Goal: Information Seeking & Learning: Learn about a topic

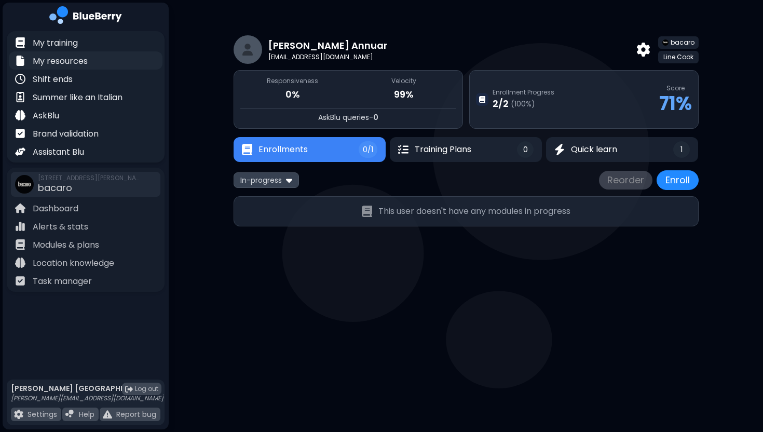
click at [69, 64] on p "My resources" at bounding box center [60, 61] width 55 height 12
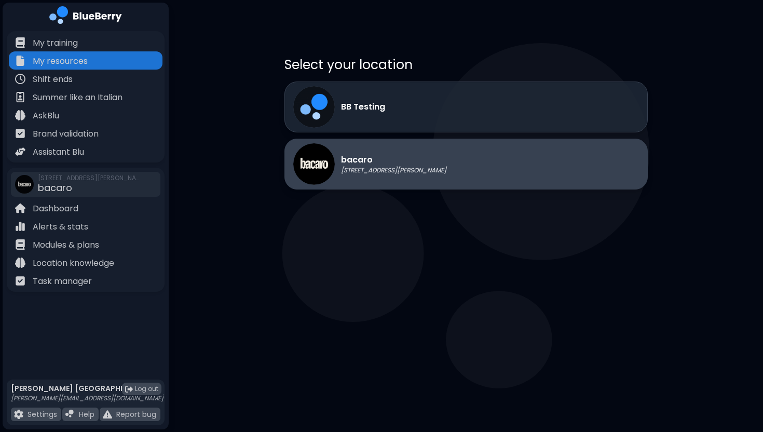
click at [397, 174] on p "[STREET_ADDRESS][PERSON_NAME]" at bounding box center [393, 170] width 105 height 8
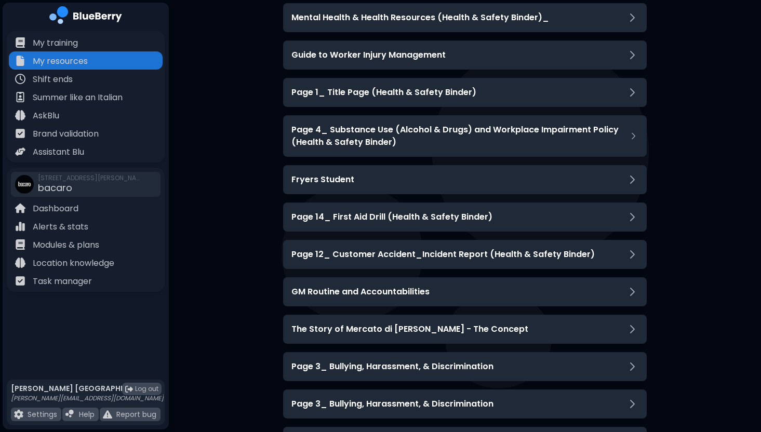
scroll to position [676, 0]
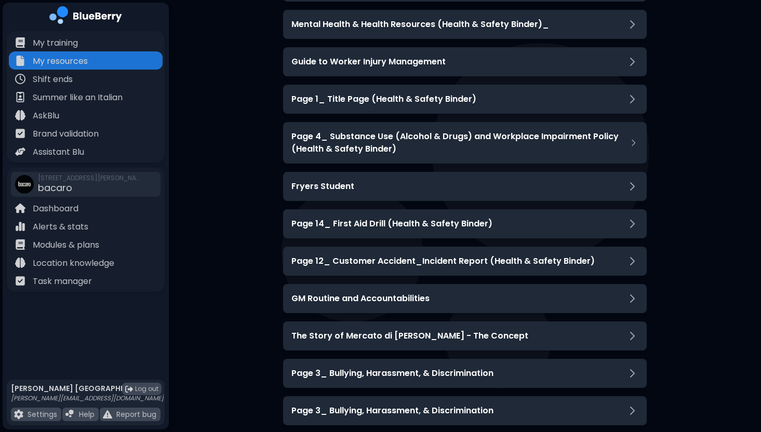
click at [516, 292] on div "GM Routine and Accountabilities" at bounding box center [465, 298] width 364 height 29
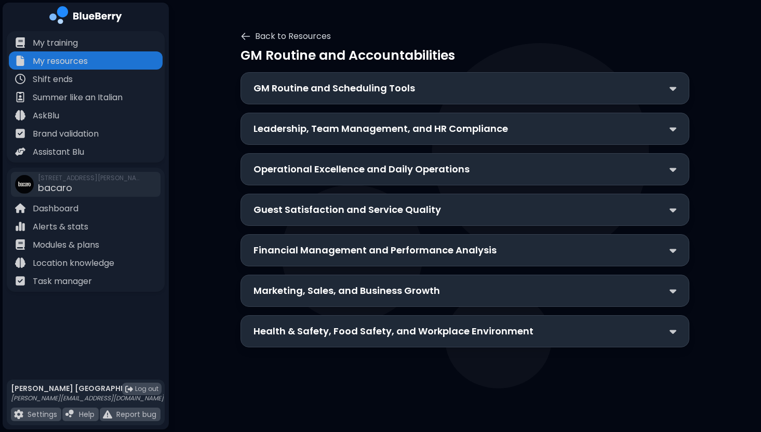
scroll to position [30, 0]
click at [394, 87] on p "GM Routine and Scheduling Tools" at bounding box center [333, 89] width 161 height 15
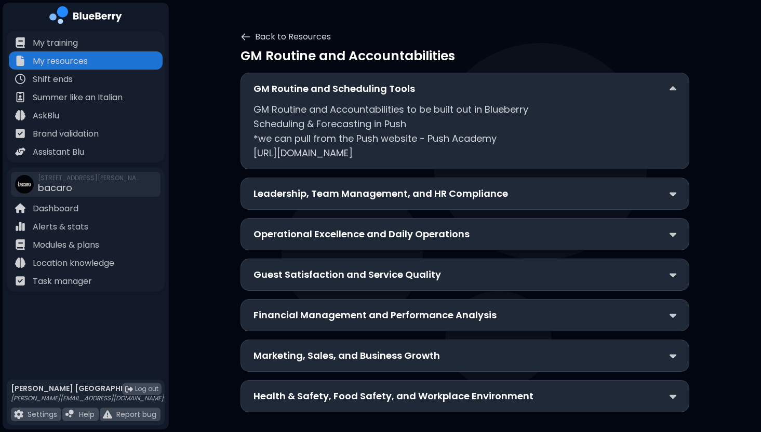
click at [429, 111] on p "GM Routine and Accountabilities to be built out in Blueberry Scheduling & Forec…" at bounding box center [464, 131] width 423 height 58
click at [445, 89] on div "GM Routine and Scheduling Tools" at bounding box center [464, 89] width 423 height 15
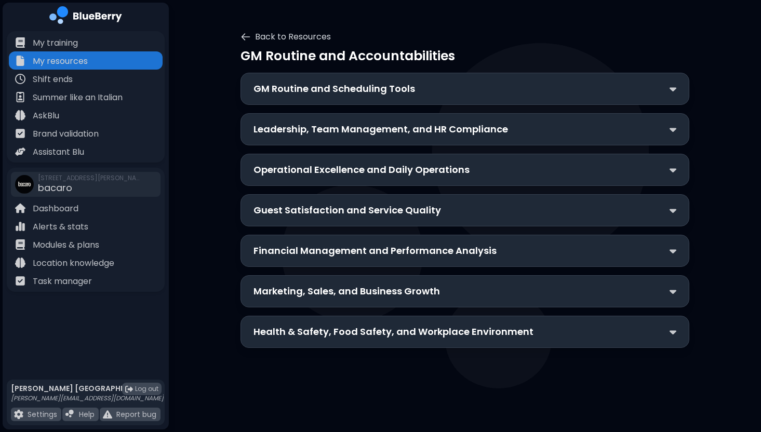
click at [437, 130] on p "Leadership, Team Management, and HR Compliance" at bounding box center [380, 129] width 254 height 15
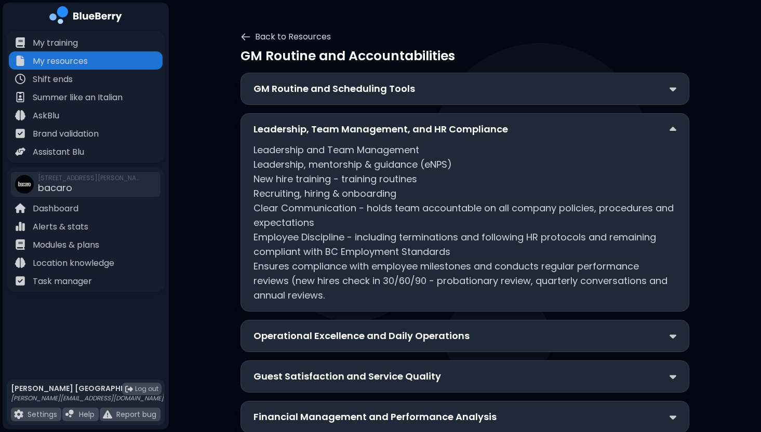
click at [437, 130] on p "Leadership, Team Management, and HR Compliance" at bounding box center [380, 129] width 254 height 15
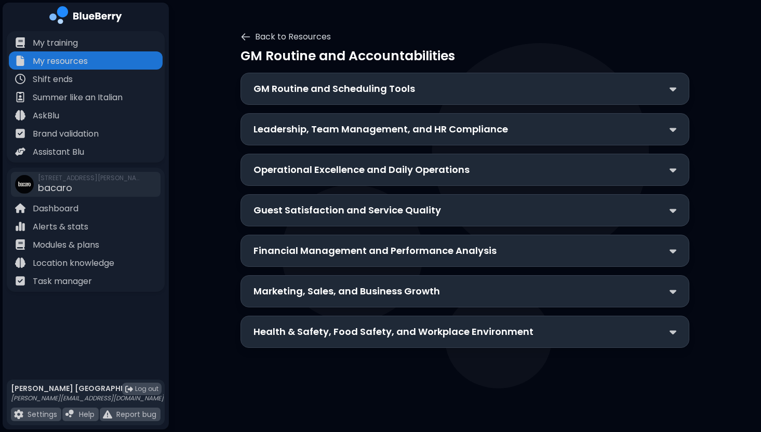
click at [429, 170] on p "Operational Excellence and Daily Operations" at bounding box center [361, 170] width 216 height 15
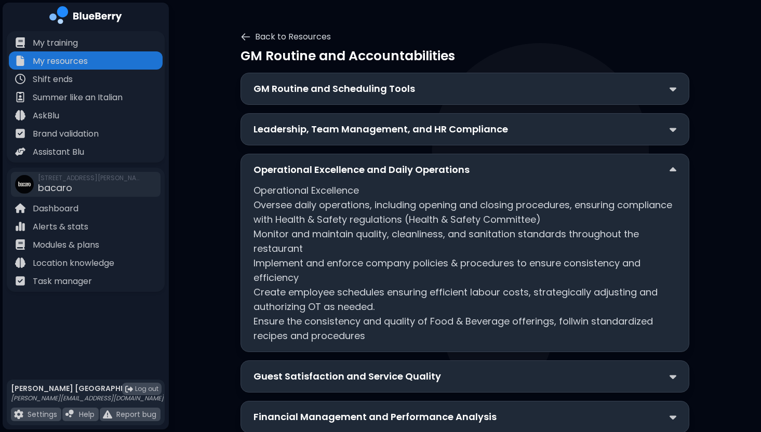
click at [429, 170] on p "Operational Excellence and Daily Operations" at bounding box center [361, 170] width 216 height 15
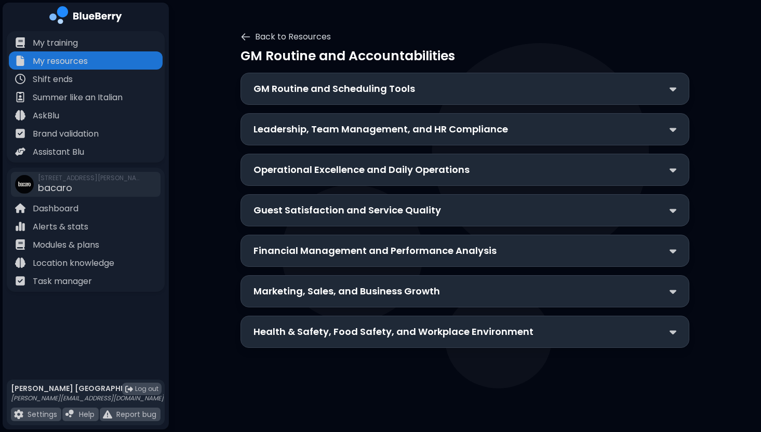
click at [420, 209] on p "Guest Satisfaction and Service Quality" at bounding box center [346, 210] width 187 height 15
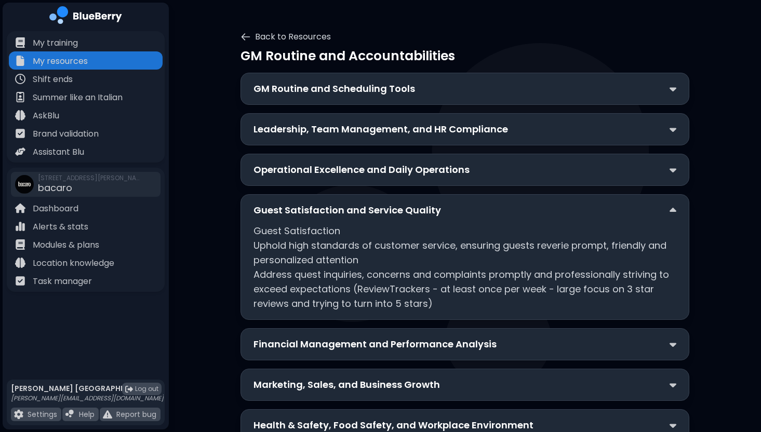
click at [420, 209] on p "Guest Satisfaction and Service Quality" at bounding box center [346, 210] width 187 height 15
